Goal: Task Accomplishment & Management: Manage account settings

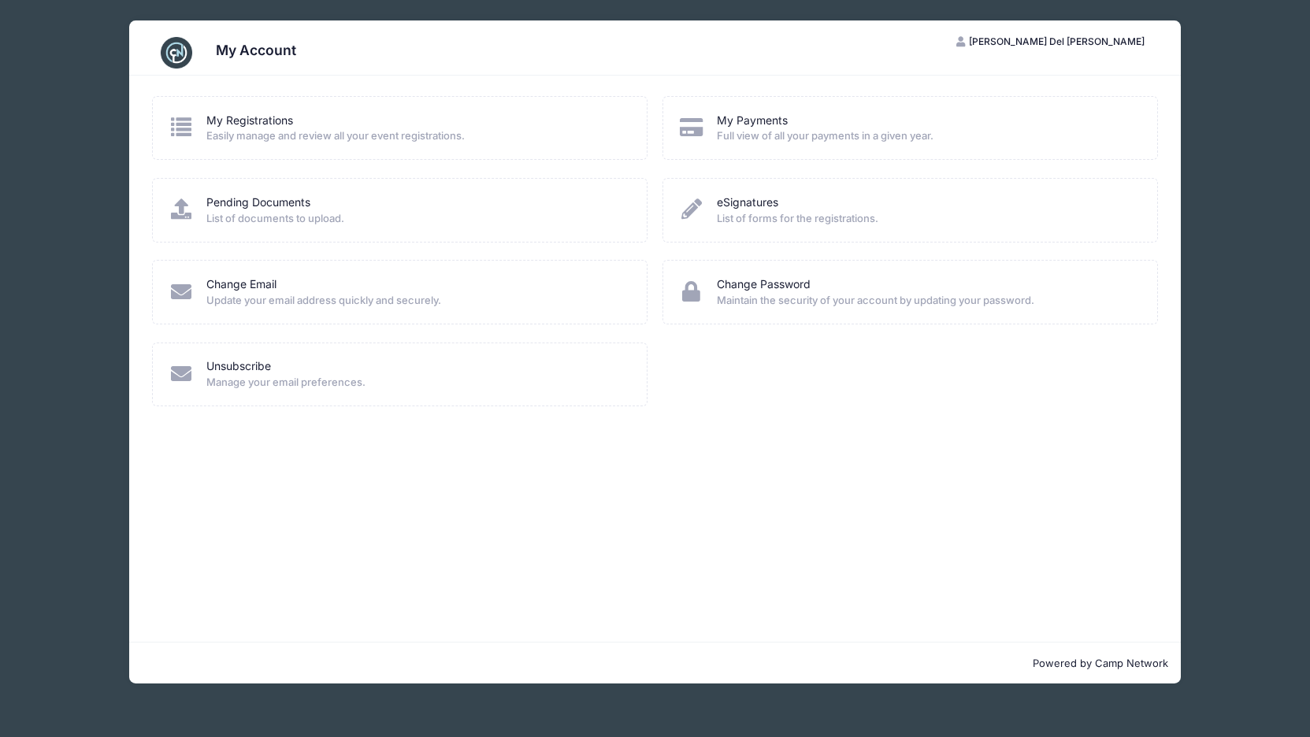
click at [238, 128] on span "Easily manage and review all your event registrations." at bounding box center [416, 136] width 420 height 16
click at [224, 121] on link "My Registrations" at bounding box center [249, 121] width 87 height 17
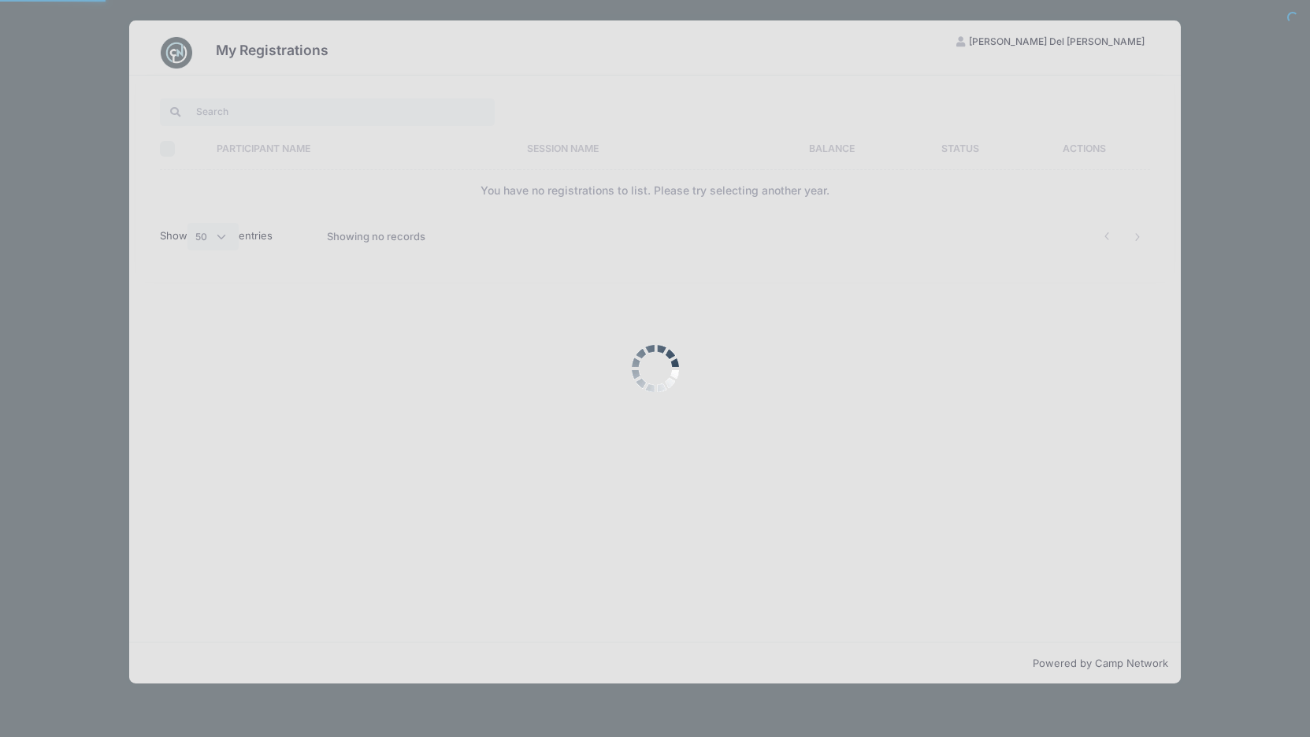
select select "50"
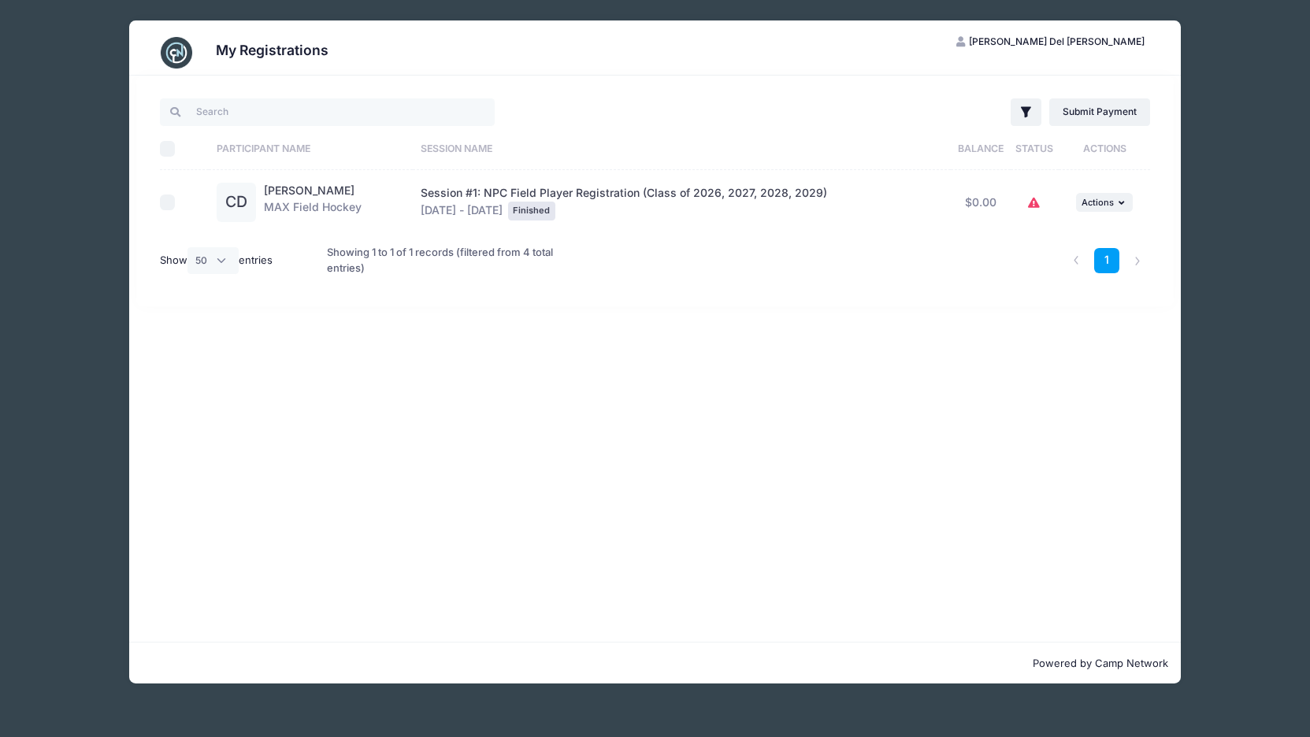
click at [1030, 203] on icon at bounding box center [1034, 203] width 13 height 0
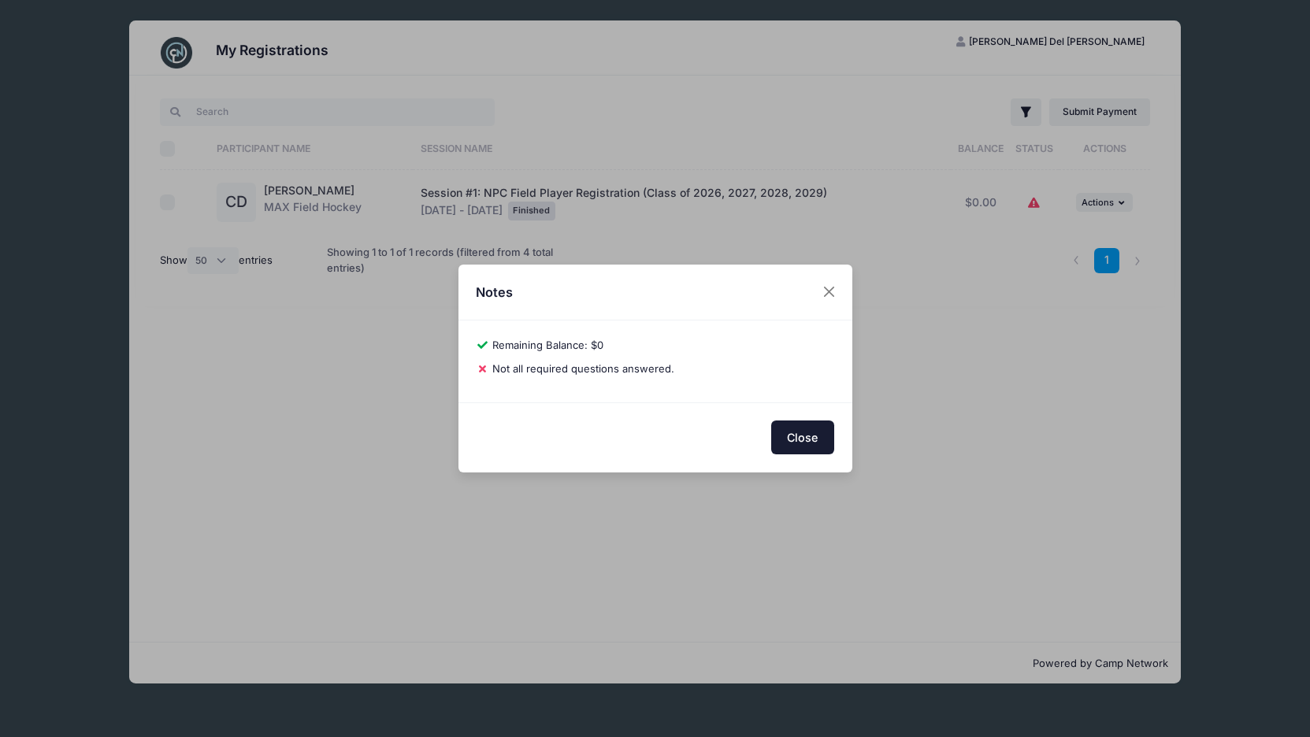
click at [798, 436] on button "Close" at bounding box center [802, 438] width 63 height 34
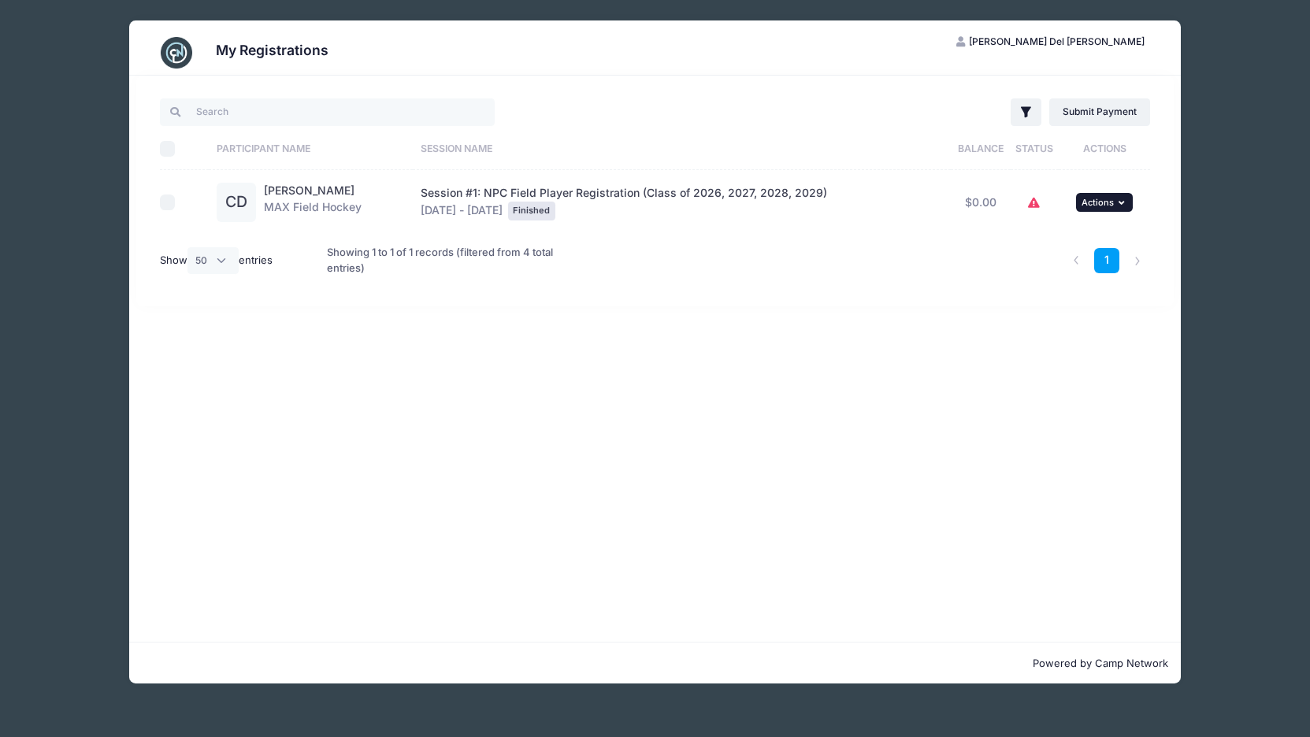
click at [1112, 204] on span "Actions" at bounding box center [1098, 202] width 32 height 11
click at [1060, 236] on link "View Registration" at bounding box center [1053, 238] width 143 height 30
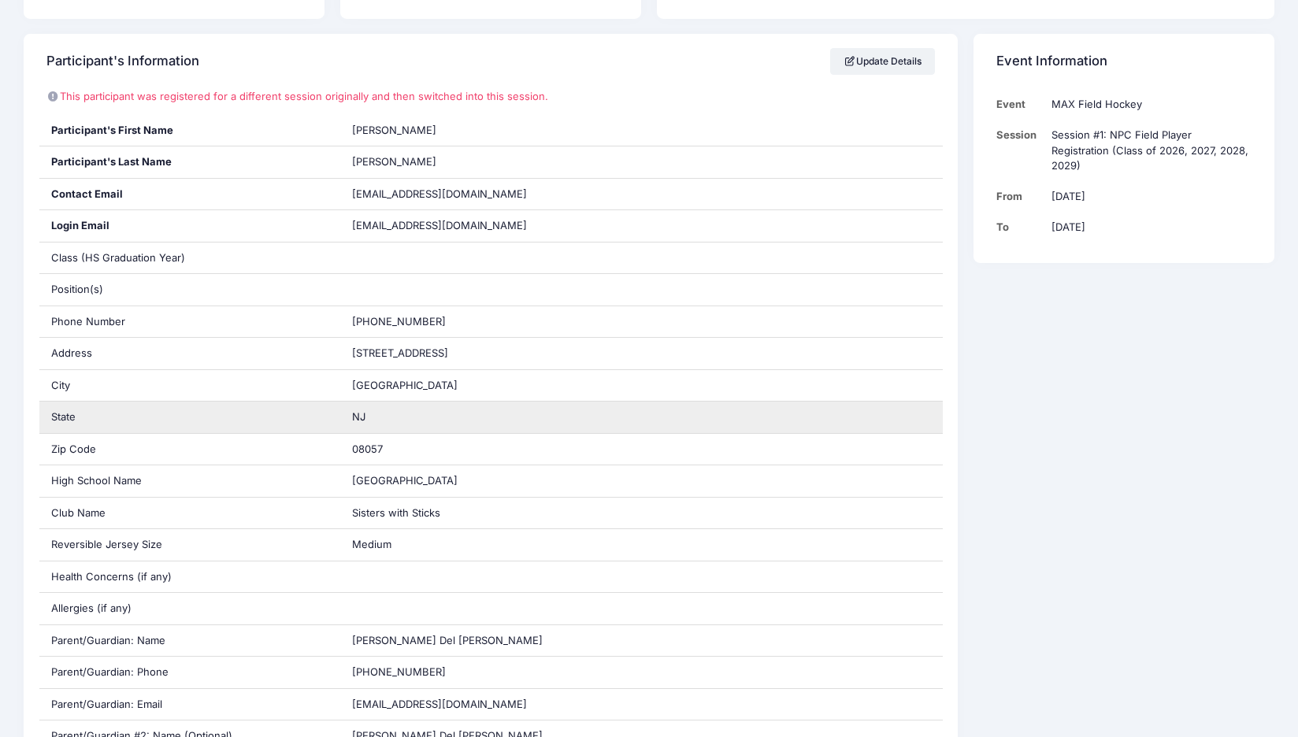
scroll to position [245, 0]
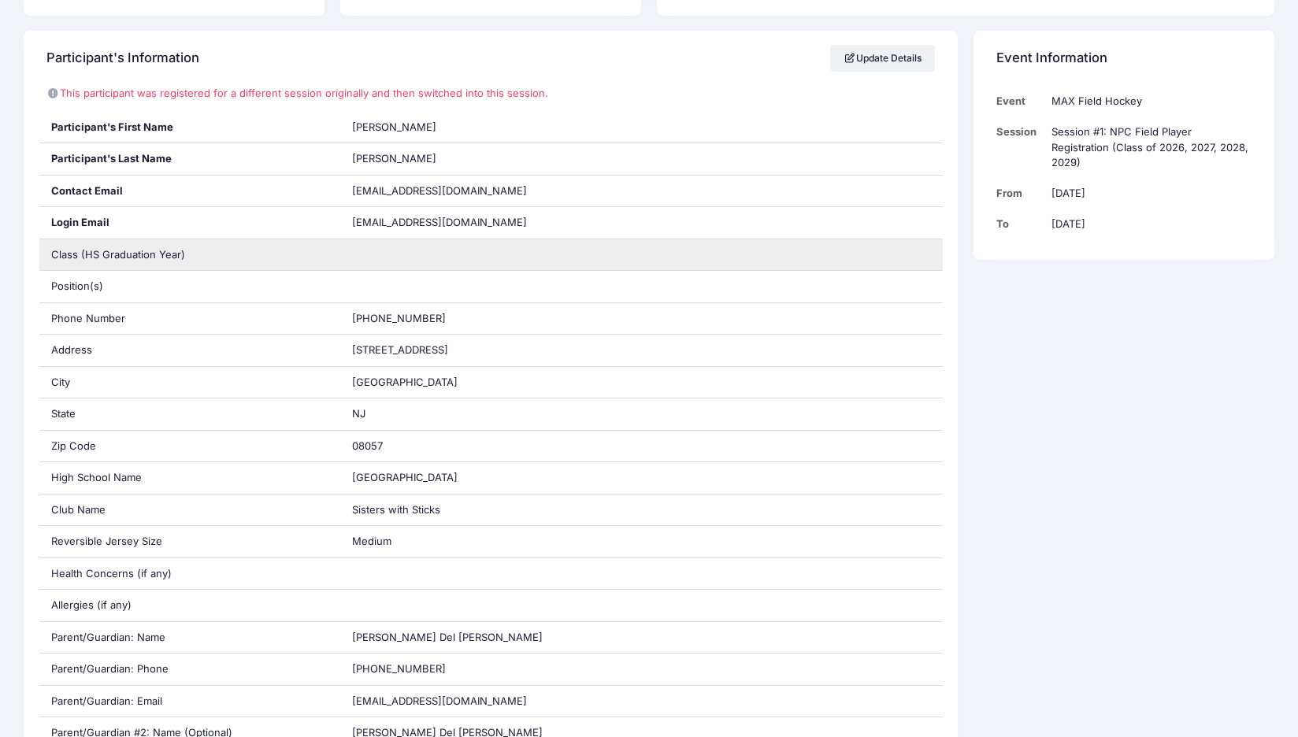
click at [436, 257] on div at bounding box center [641, 256] width 603 height 32
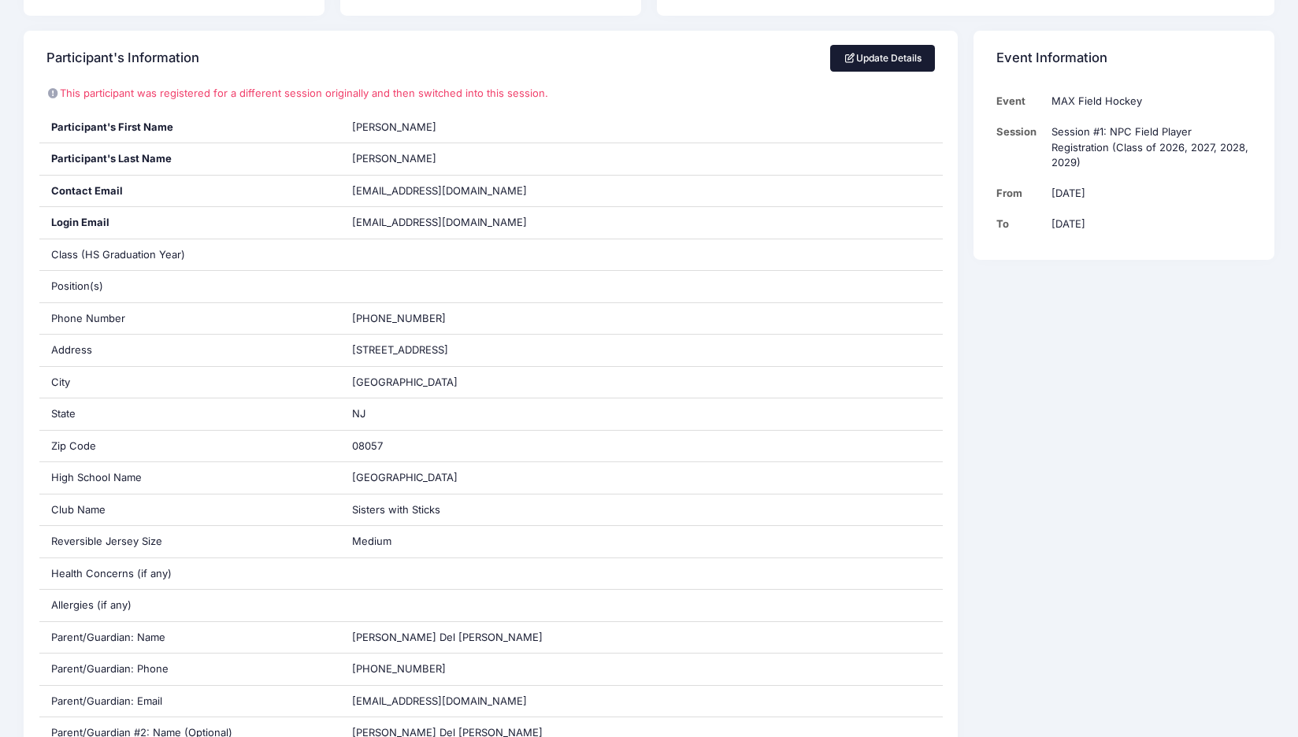
click at [871, 54] on link "Update Details" at bounding box center [882, 58] width 105 height 27
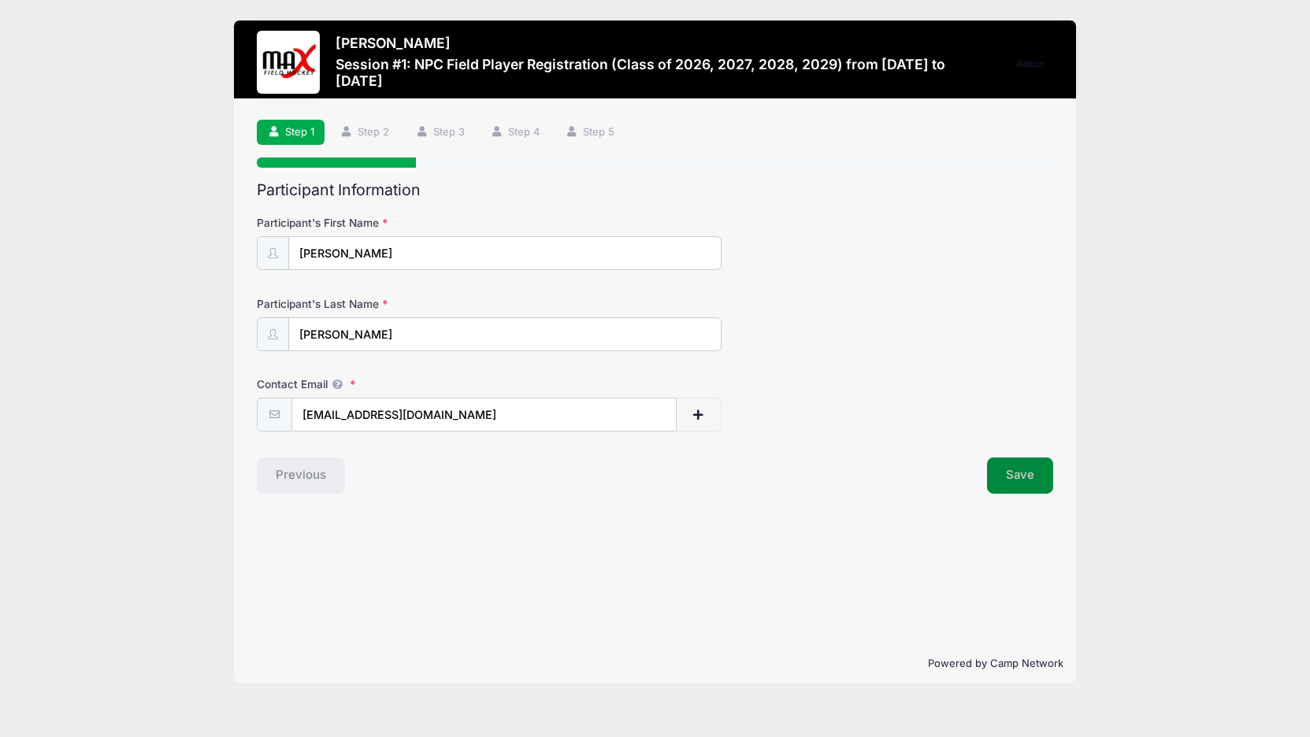
click at [1015, 474] on button "Save" at bounding box center [1020, 476] width 66 height 36
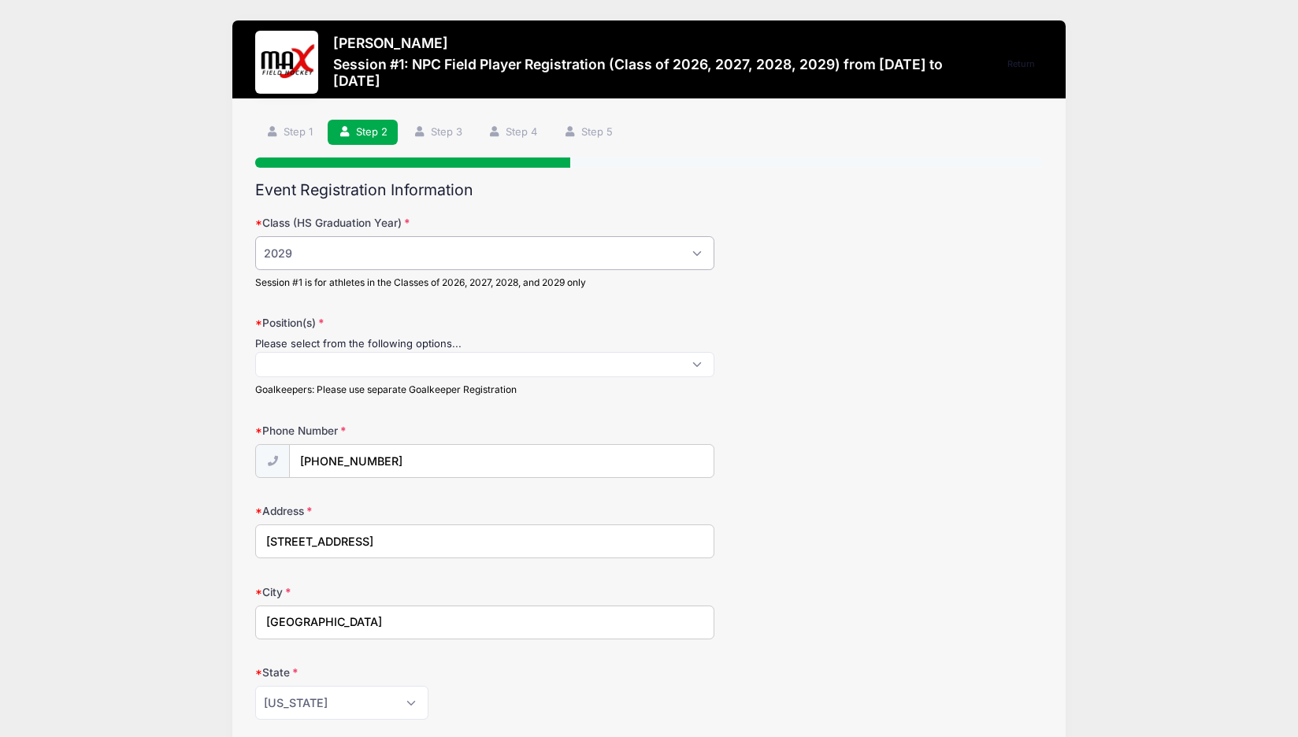
select select "2028"
click at [701, 359] on span at bounding box center [484, 364] width 459 height 25
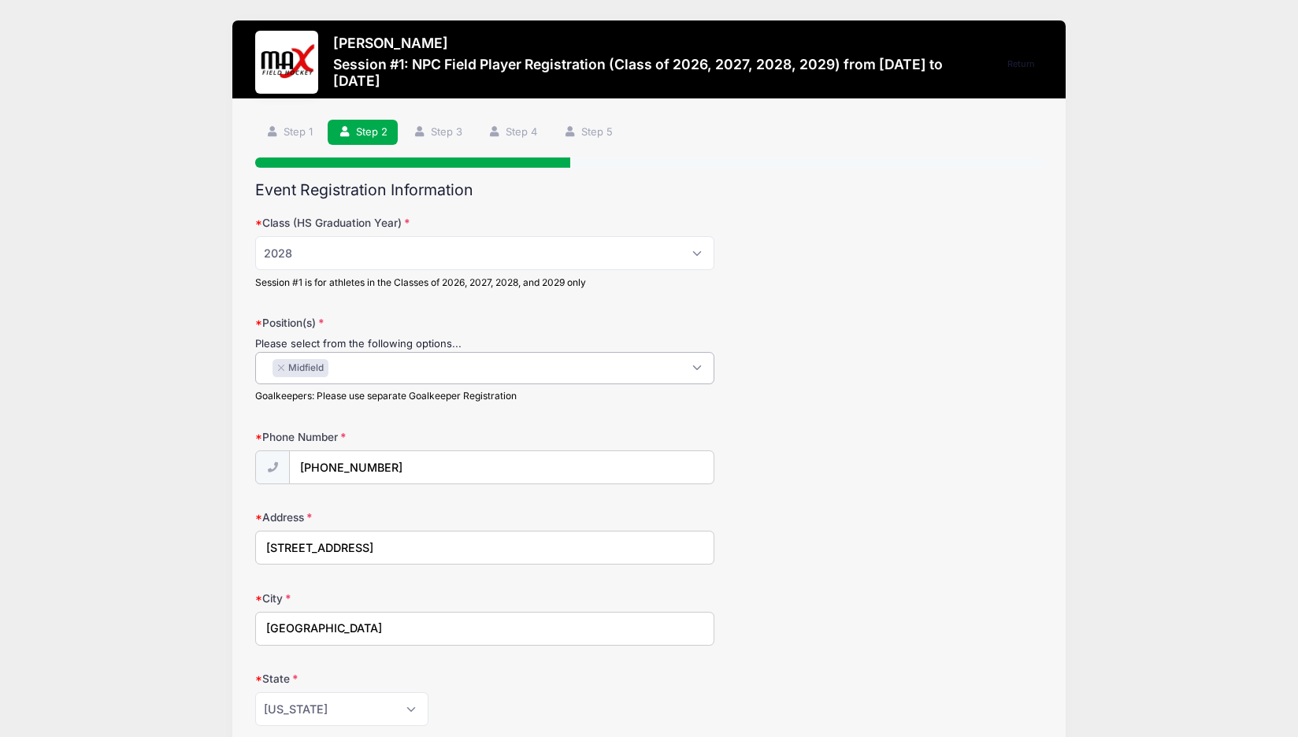
scroll to position [14, 0]
click at [697, 369] on span "× Midfield" at bounding box center [484, 368] width 459 height 32
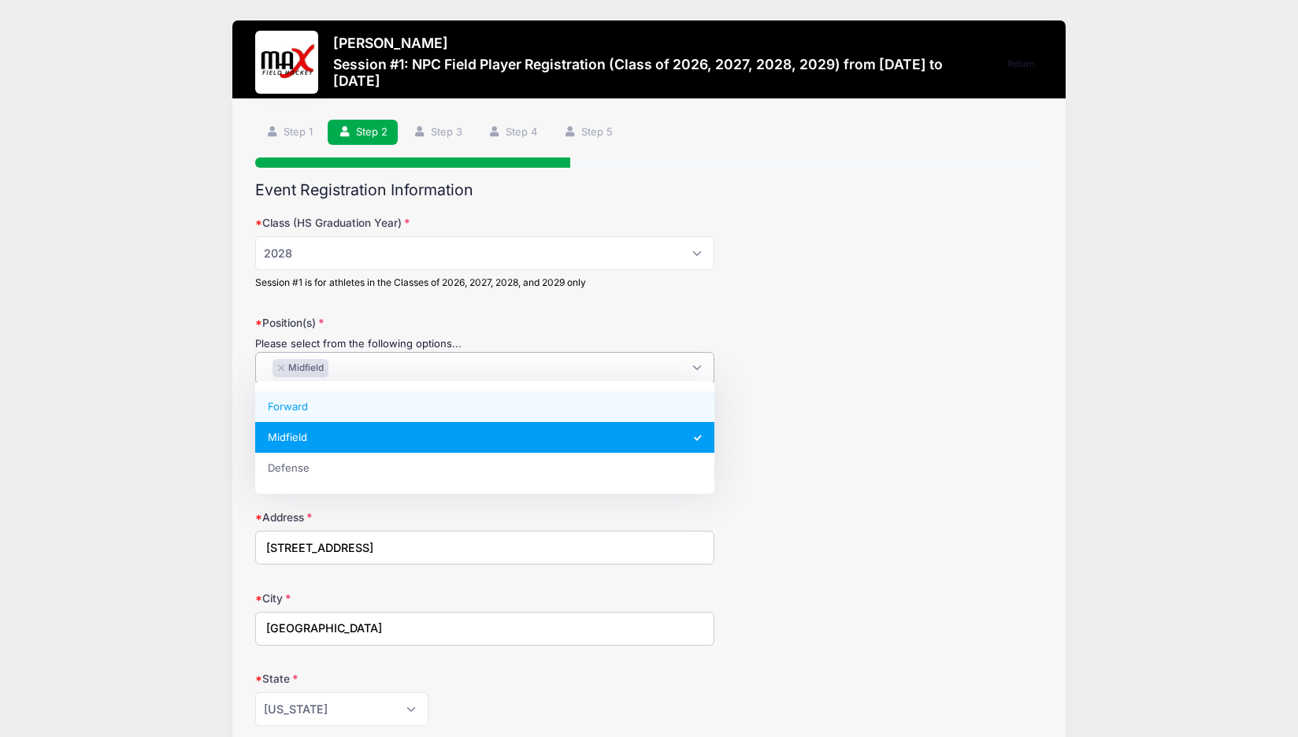
select select "Forward"
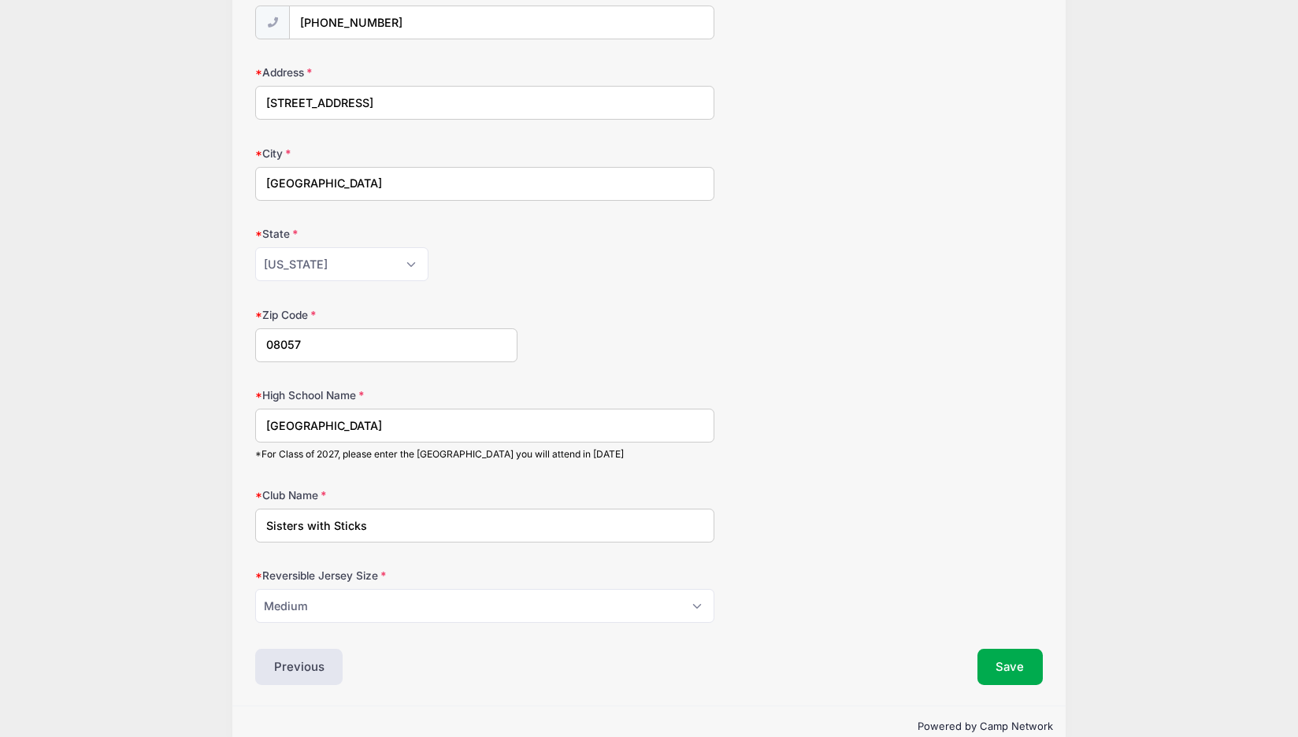
scroll to position [469, 0]
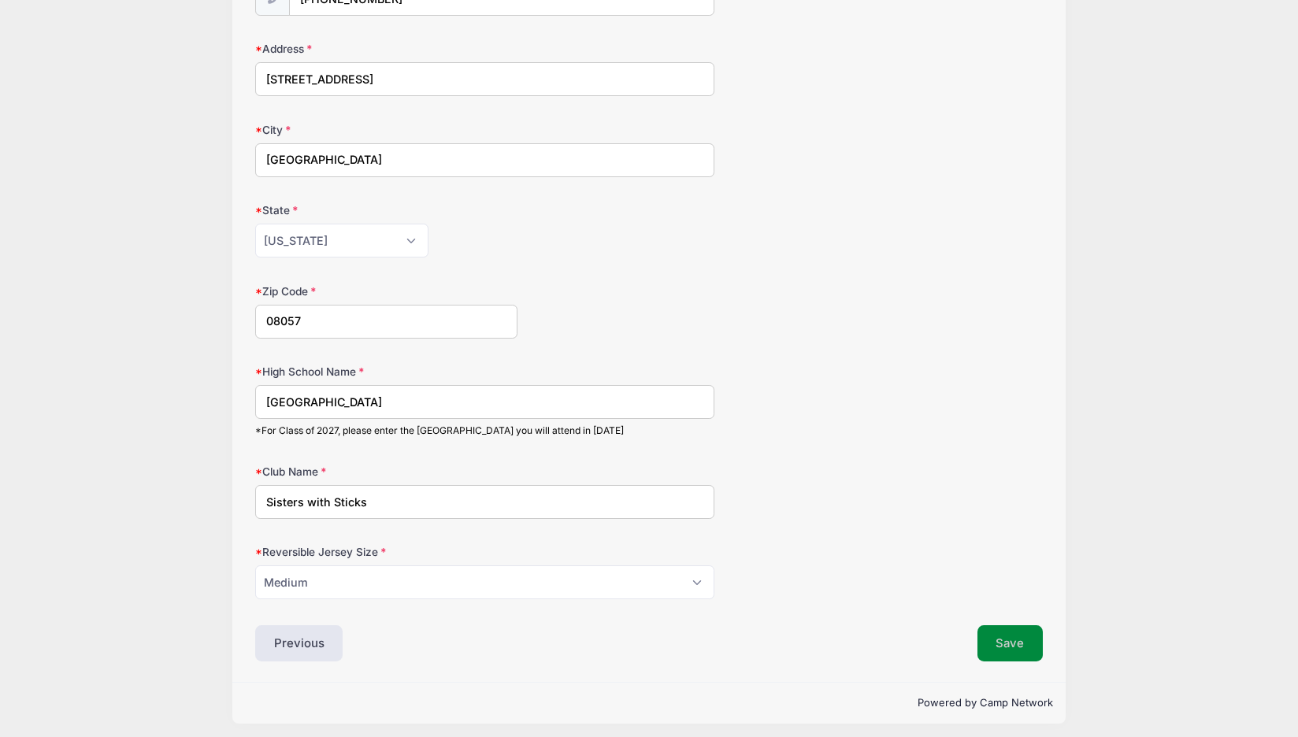
click at [1008, 636] on button "Save" at bounding box center [1011, 644] width 66 height 36
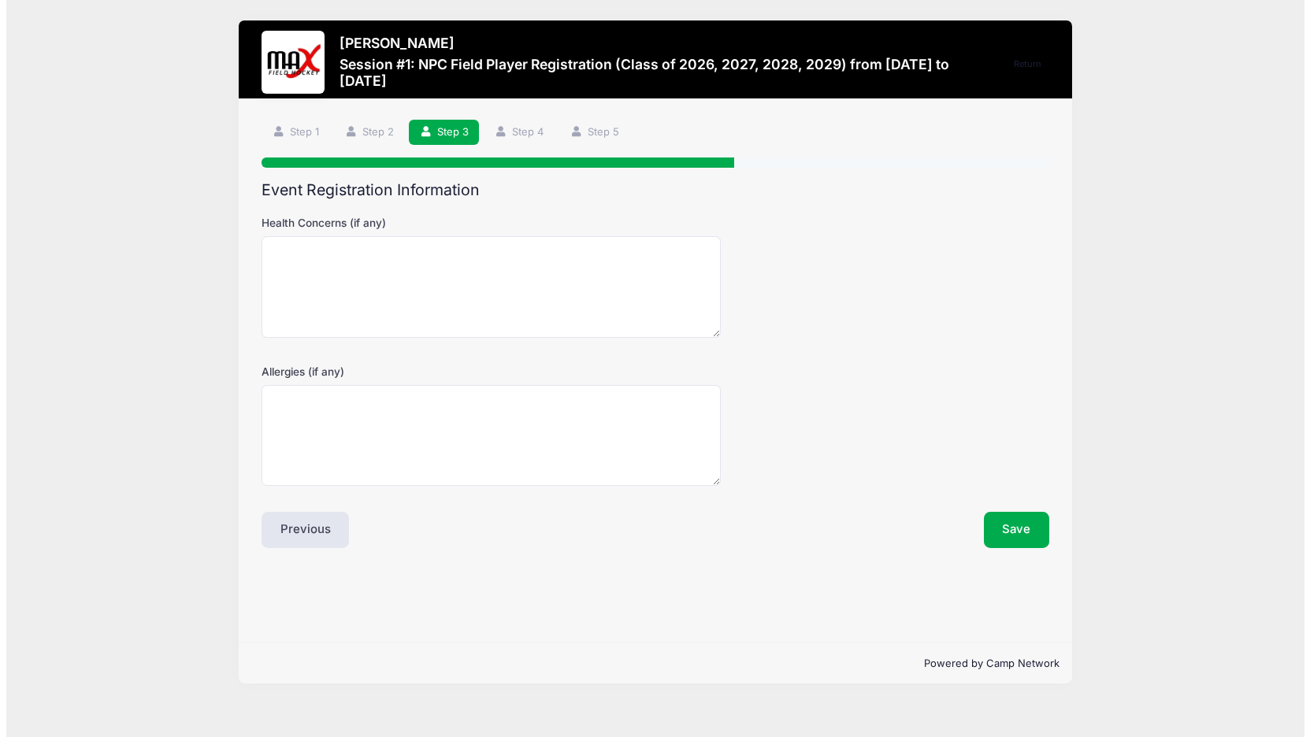
scroll to position [0, 0]
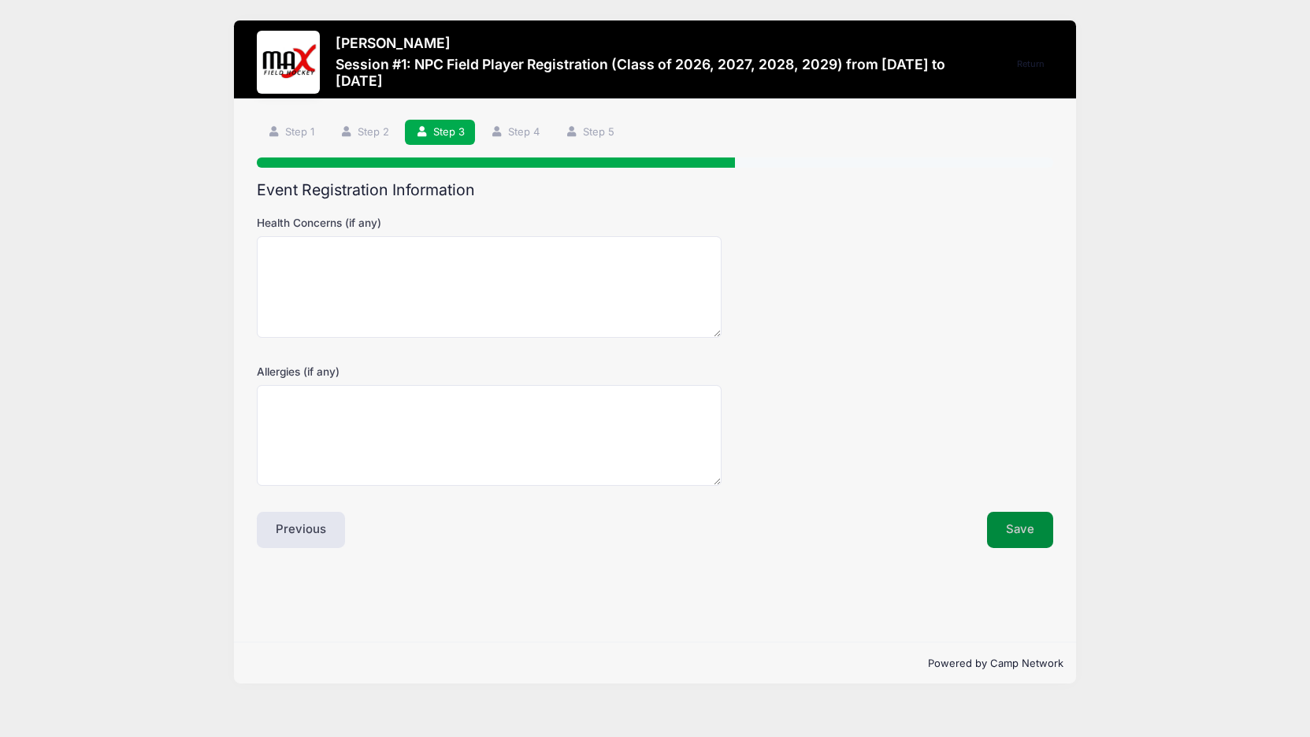
click at [1015, 527] on button "Save" at bounding box center [1020, 530] width 66 height 36
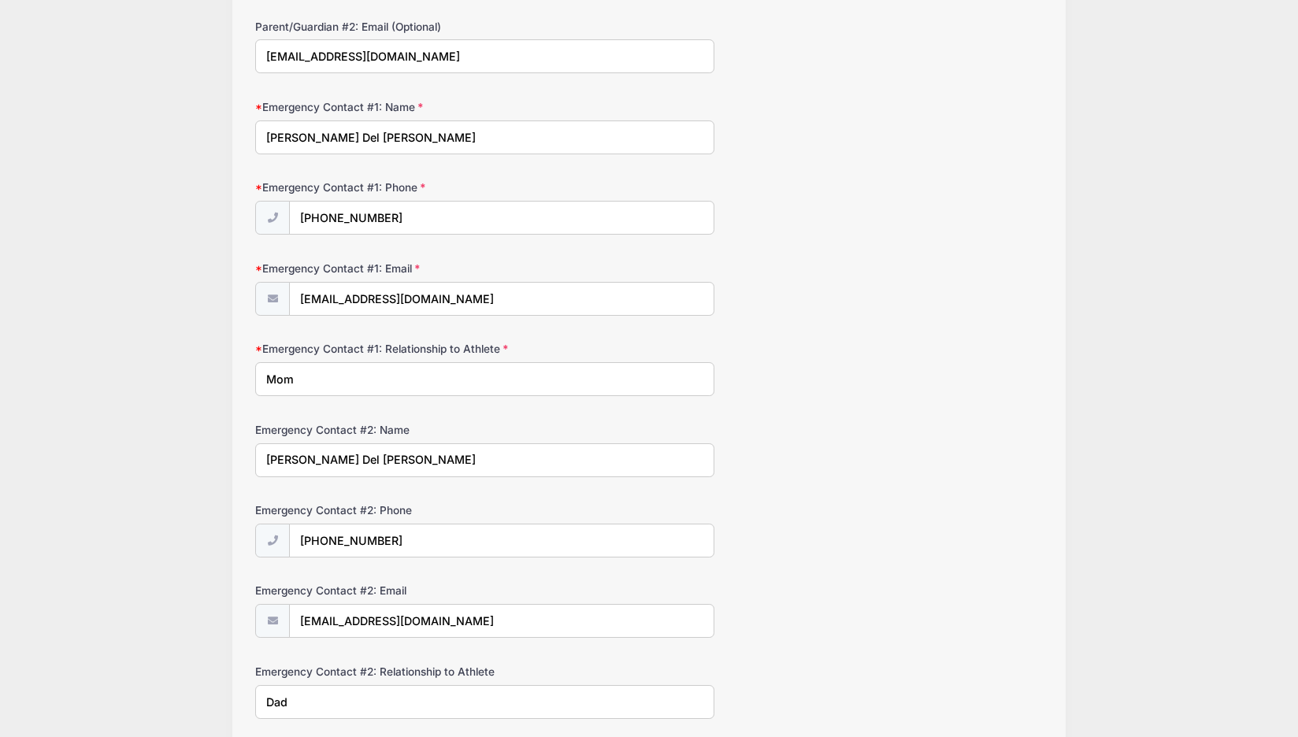
scroll to position [719, 0]
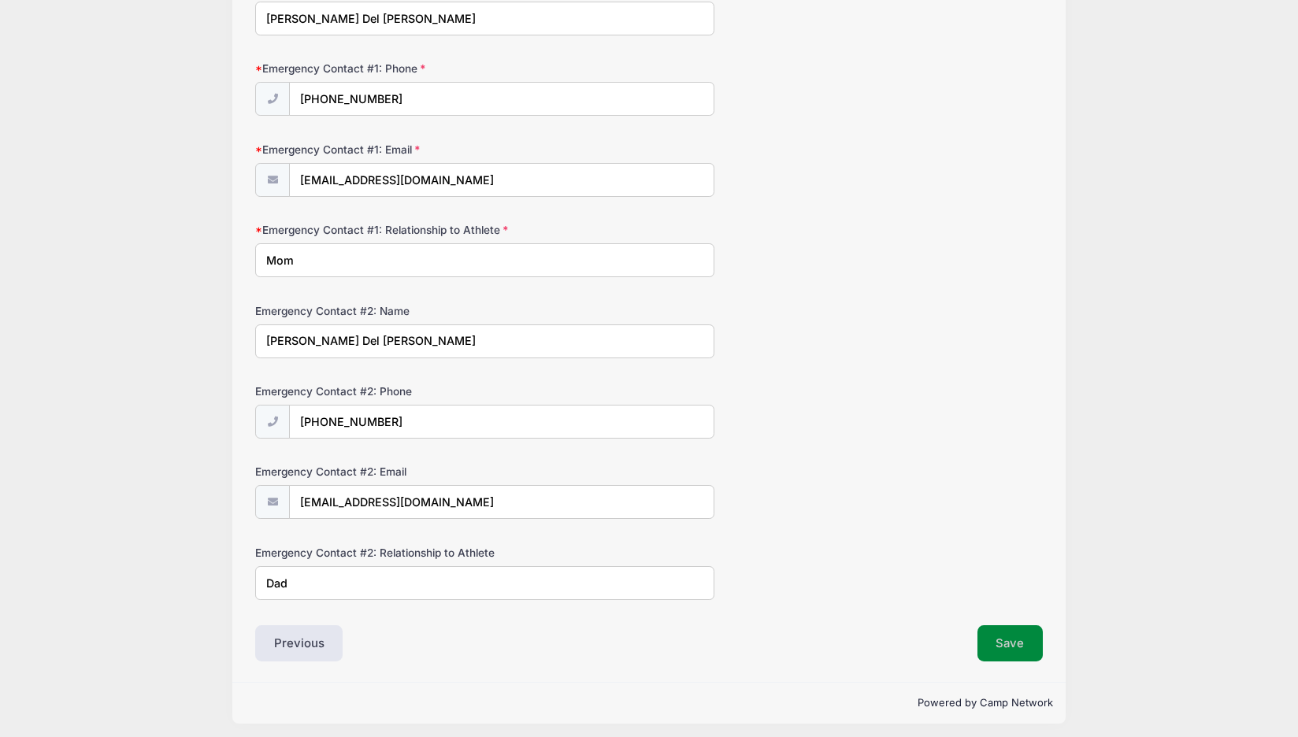
click at [1001, 627] on button "Save" at bounding box center [1011, 644] width 66 height 36
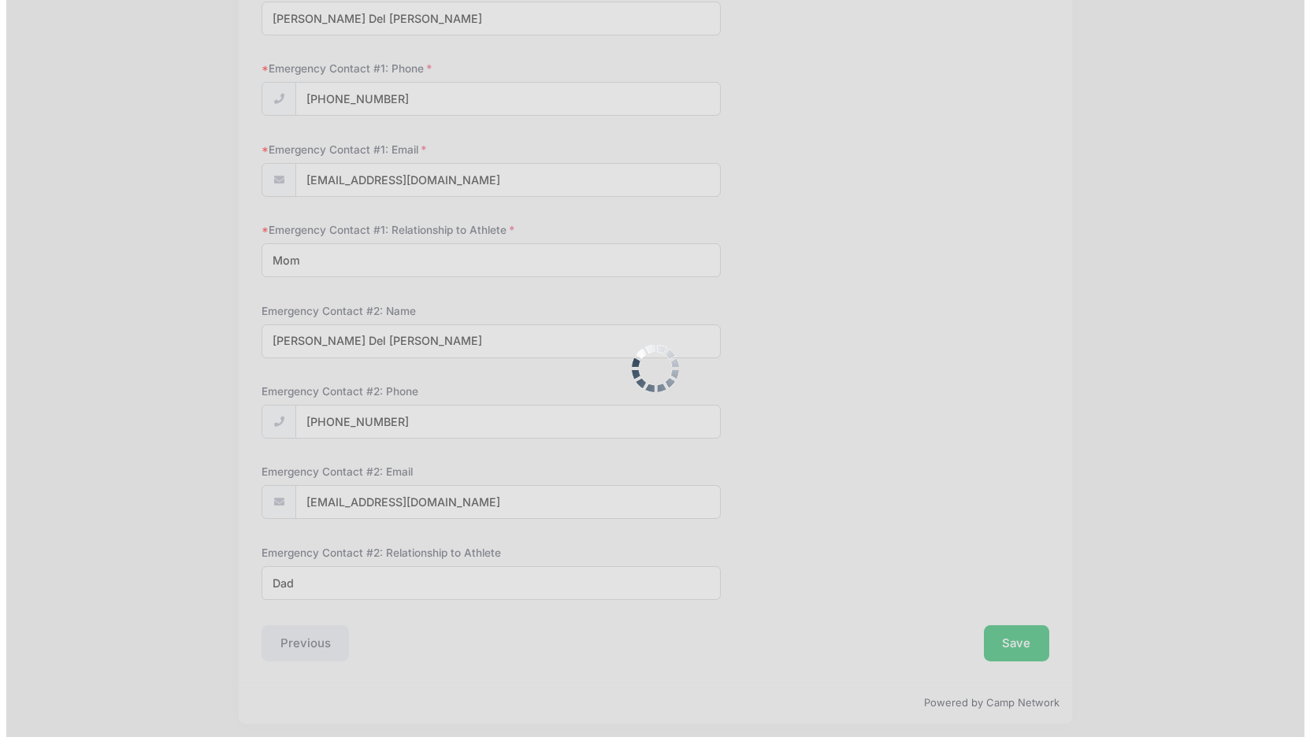
scroll to position [0, 0]
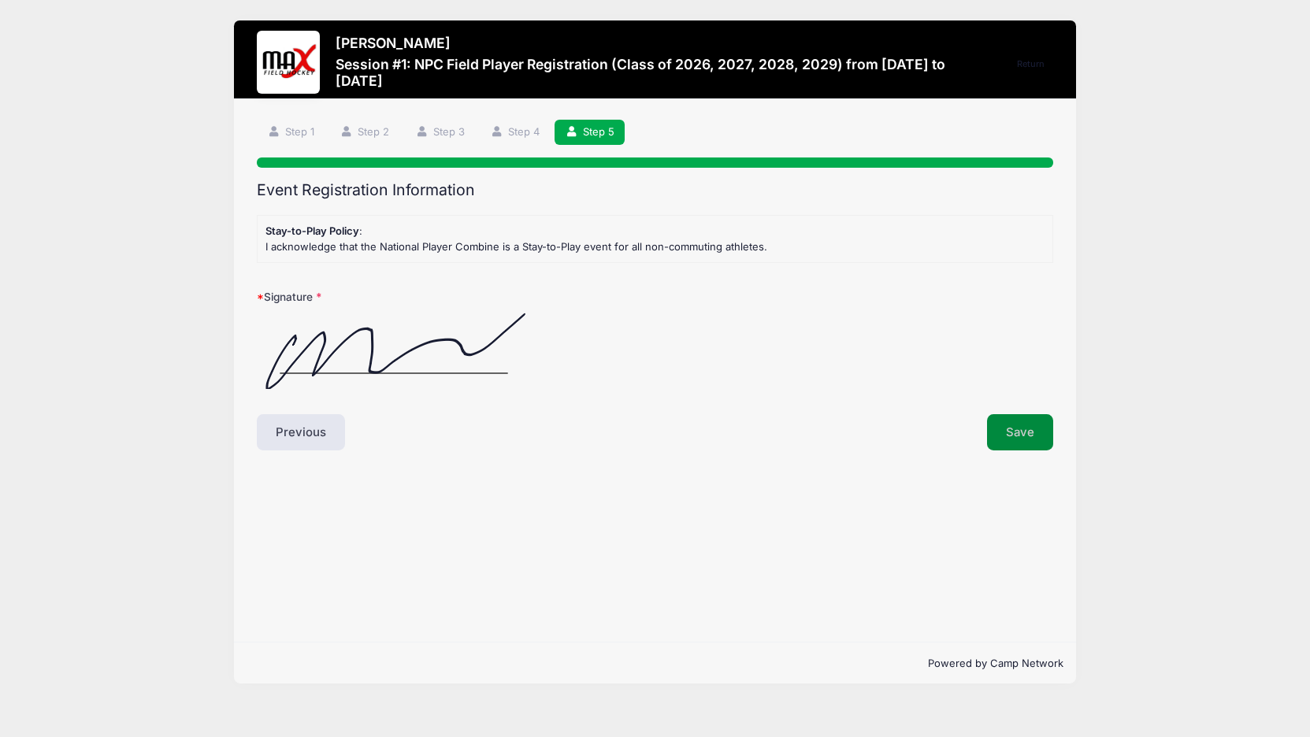
click at [1007, 427] on button "Save" at bounding box center [1020, 432] width 66 height 36
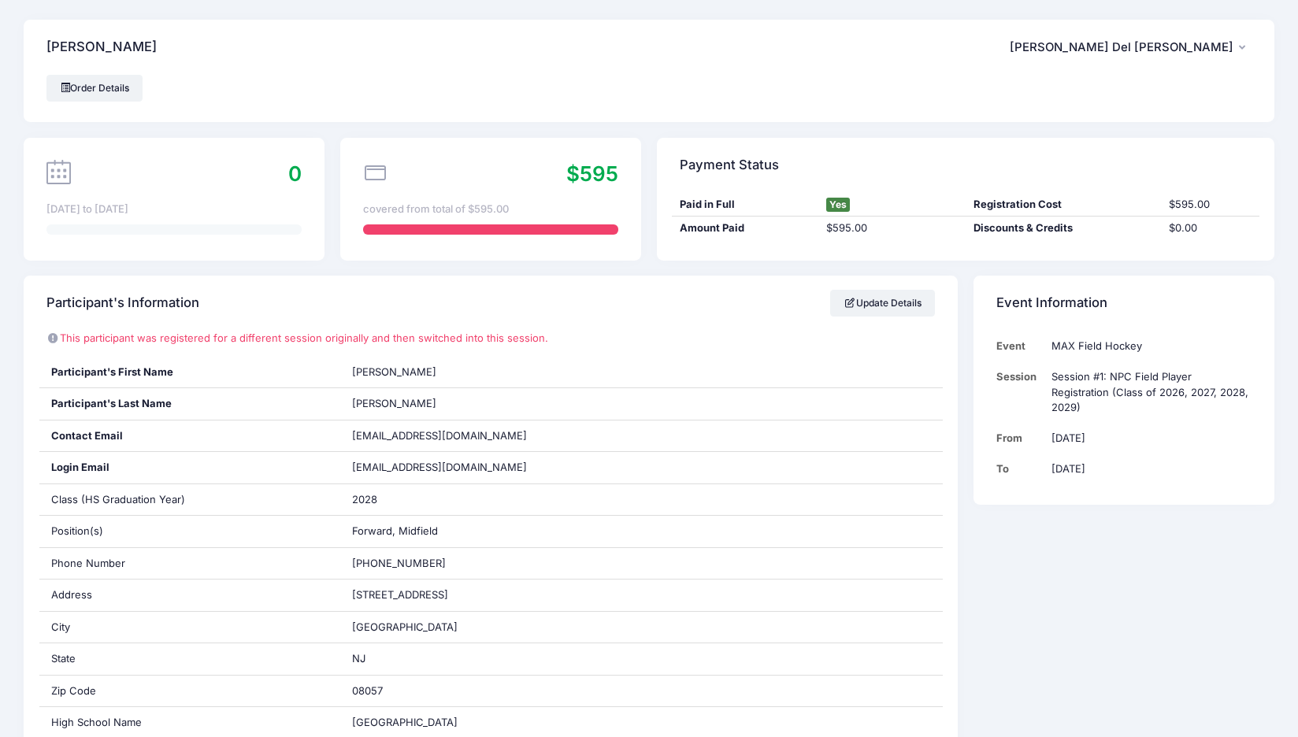
click at [1172, 48] on span "[PERSON_NAME] Del [PERSON_NAME]" at bounding box center [1122, 47] width 224 height 14
click at [1172, 49] on span "[PERSON_NAME] Del [PERSON_NAME]" at bounding box center [1122, 47] width 224 height 14
click at [57, 49] on h4 "[PERSON_NAME]" at bounding box center [101, 47] width 110 height 45
